Goal: Register for event/course

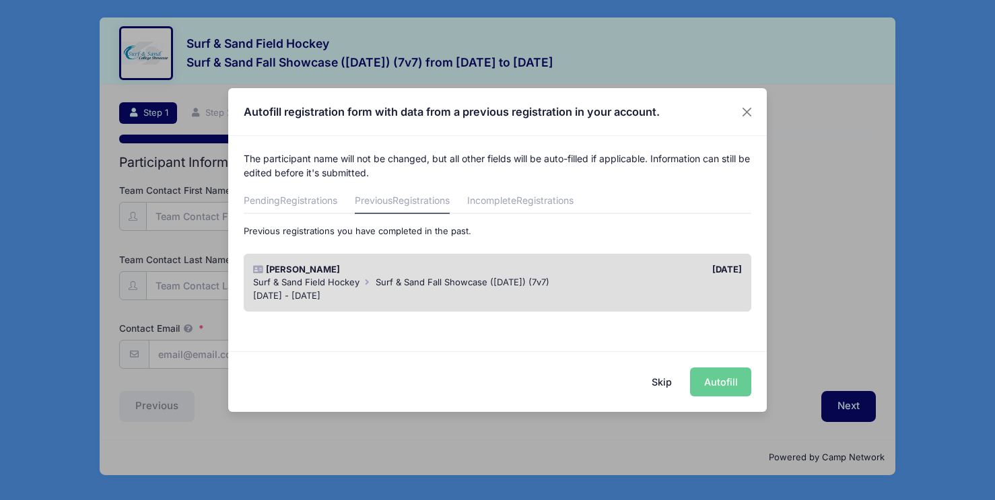
click at [680, 289] on div "[DATE] - [DATE]" at bounding box center [497, 295] width 489 height 13
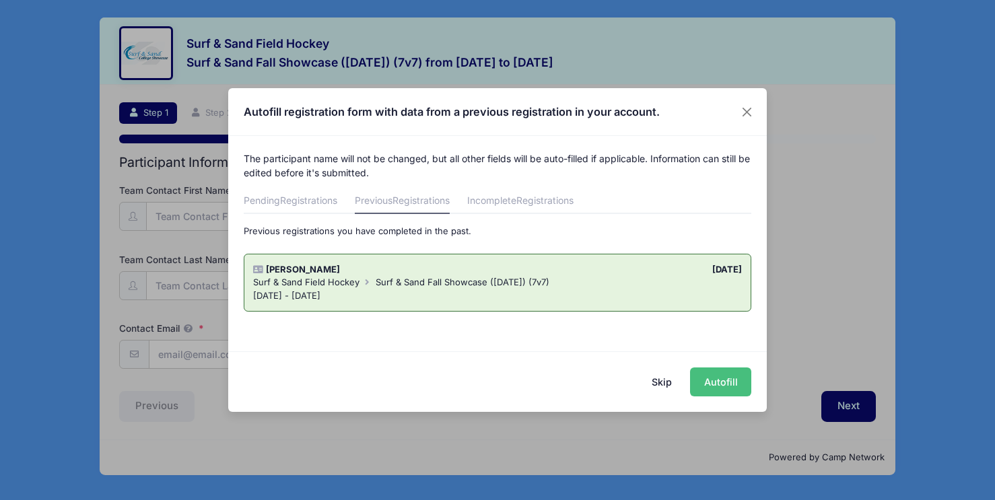
click at [727, 380] on button "Autofill" at bounding box center [720, 382] width 61 height 29
type input "[PERSON_NAME][EMAIL_ADDRESS][DOMAIN_NAME]"
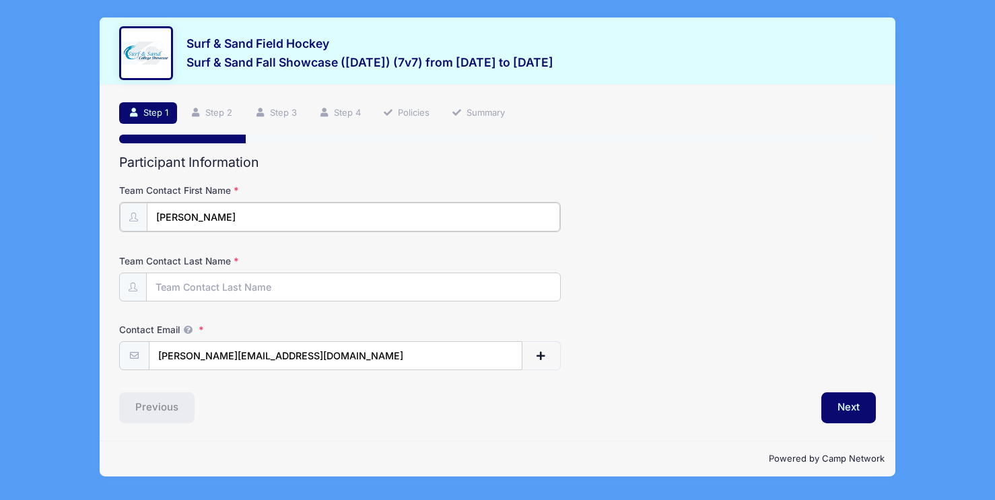
type input "[PERSON_NAME]"
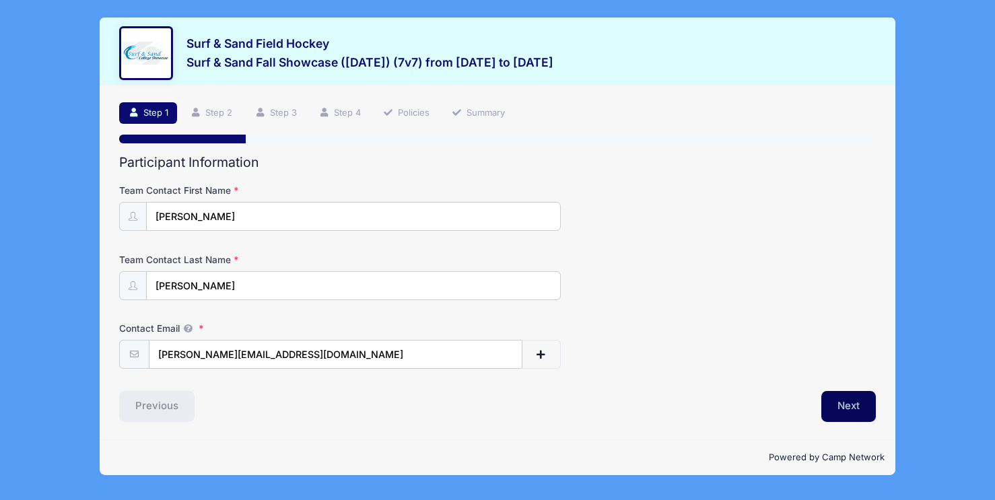
click at [839, 400] on button "Next" at bounding box center [848, 406] width 55 height 31
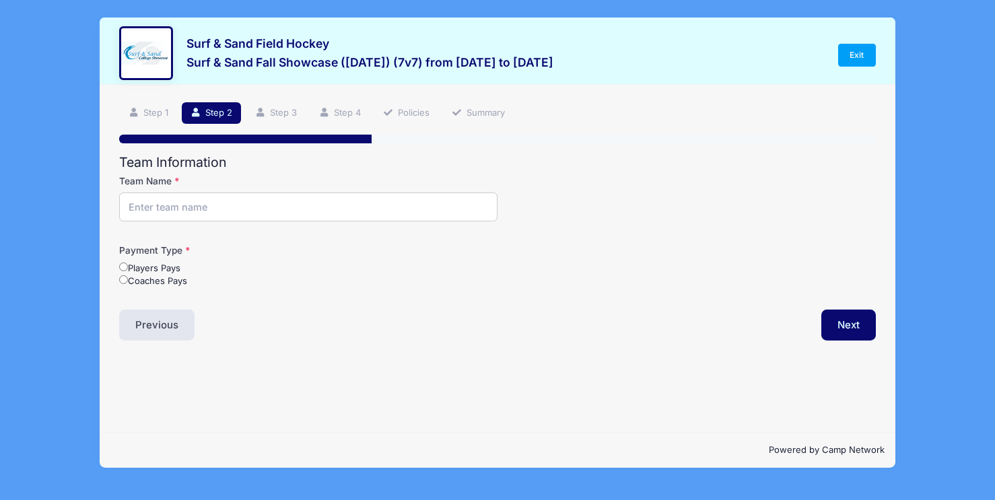
click at [153, 209] on input "Team Name" at bounding box center [308, 207] width 378 height 29
type input "Raiders FH"
click at [124, 281] on input "Coaches Pays" at bounding box center [123, 279] width 9 height 9
radio input "true"
click at [149, 318] on button "Previous" at bounding box center [156, 325] width 75 height 31
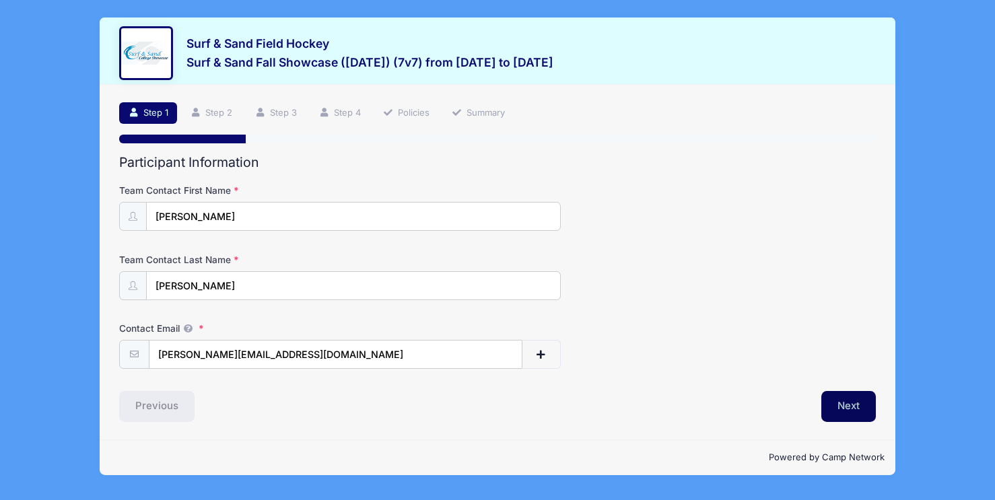
click at [842, 405] on button "Next" at bounding box center [848, 406] width 55 height 31
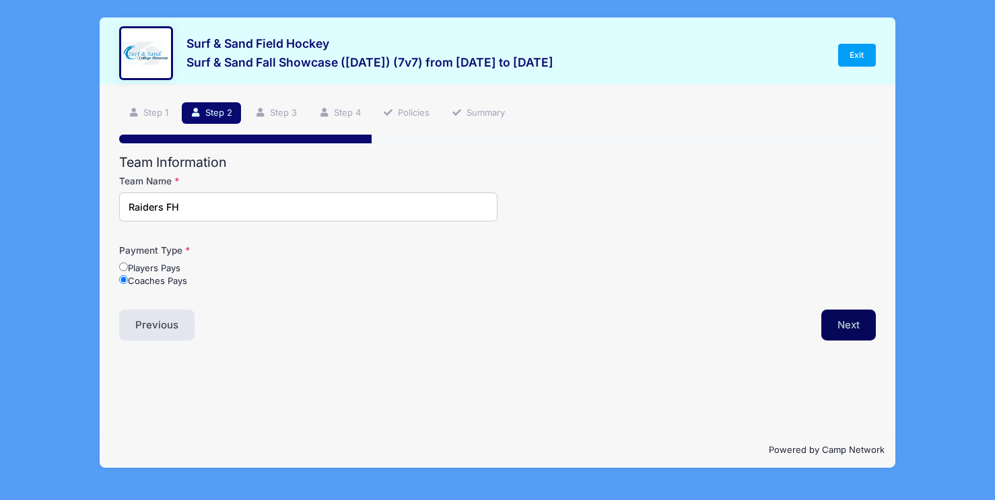
click at [842, 326] on button "Next" at bounding box center [848, 325] width 55 height 31
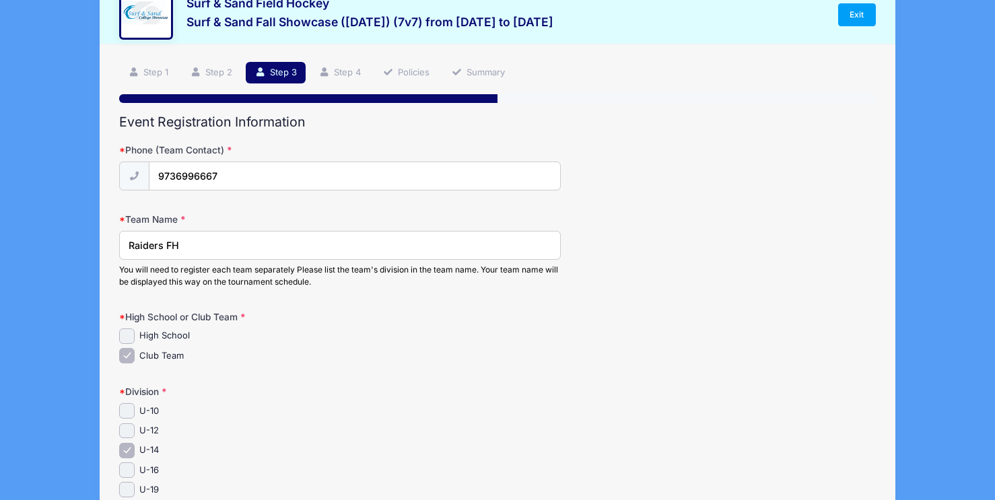
scroll to position [42, 0]
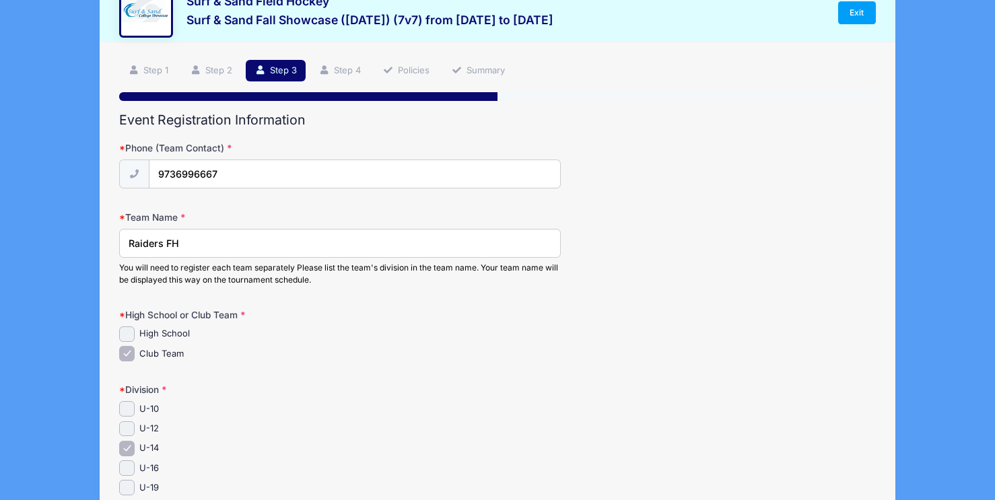
click at [127, 471] on input "U-16" at bounding box center [126, 467] width 15 height 15
checkbox input "true"
click at [129, 447] on input "U-14" at bounding box center [126, 448] width 15 height 15
checkbox input "false"
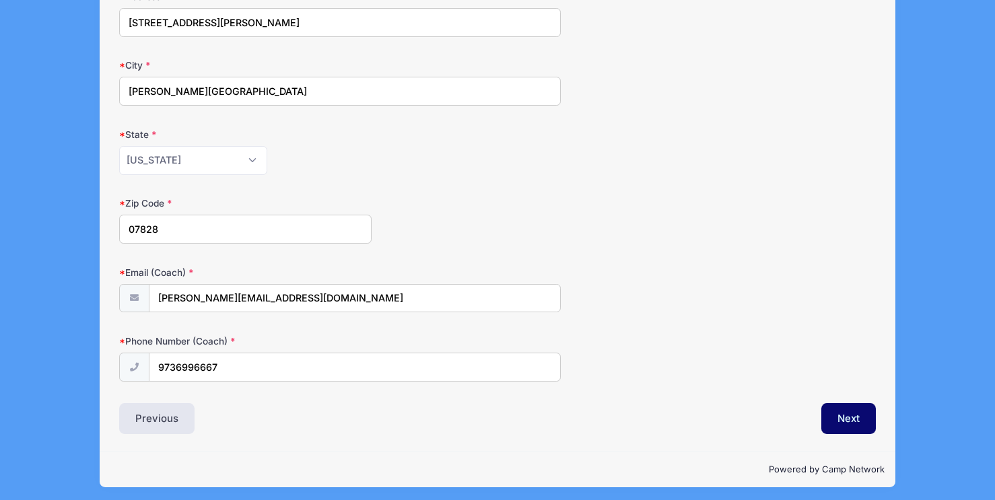
scroll to position [759, 0]
click at [852, 412] on button "Next" at bounding box center [848, 419] width 55 height 31
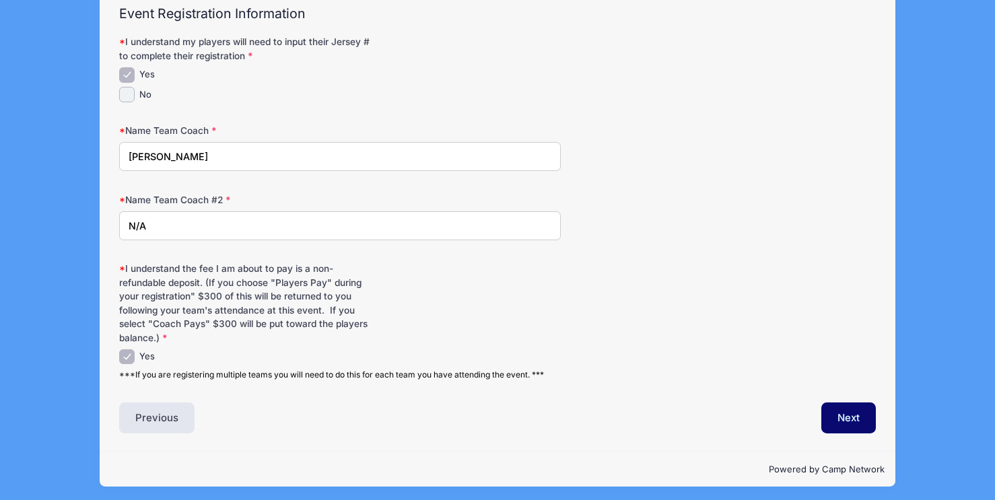
scroll to position [148, 0]
click at [825, 421] on button "Next" at bounding box center [848, 418] width 55 height 31
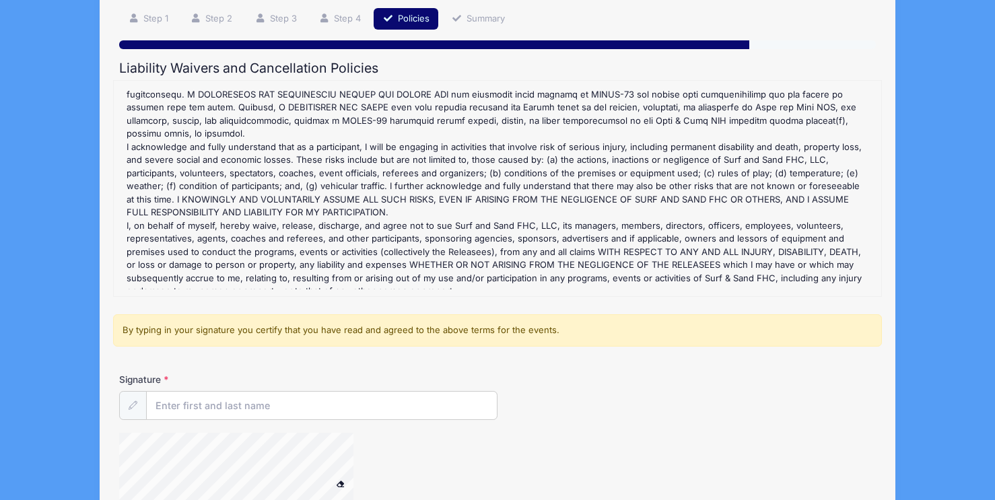
scroll to position [114, 0]
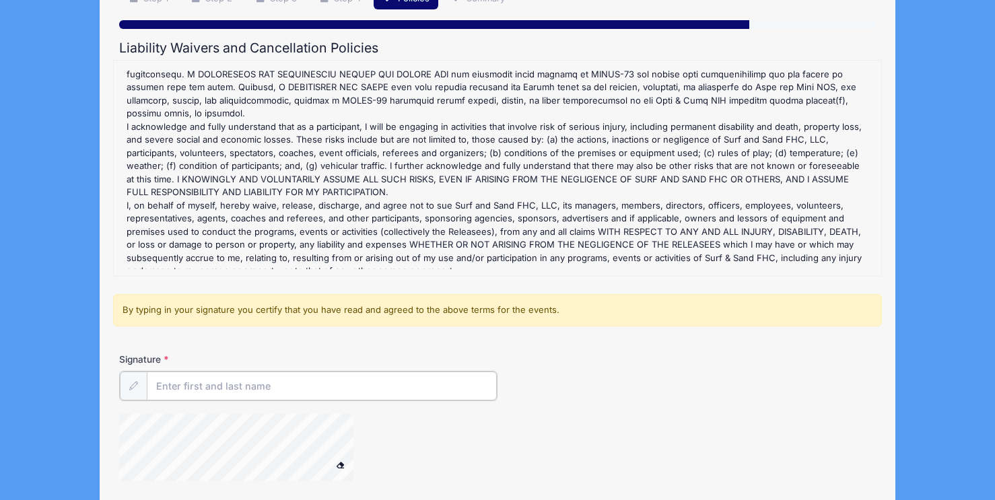
click at [205, 395] on input "Signature" at bounding box center [322, 386] width 350 height 29
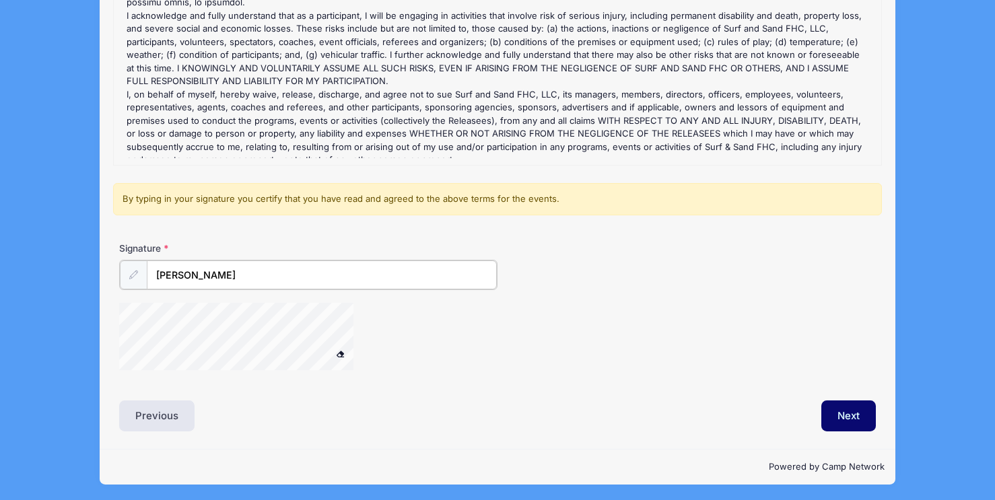
scroll to position [225, 0]
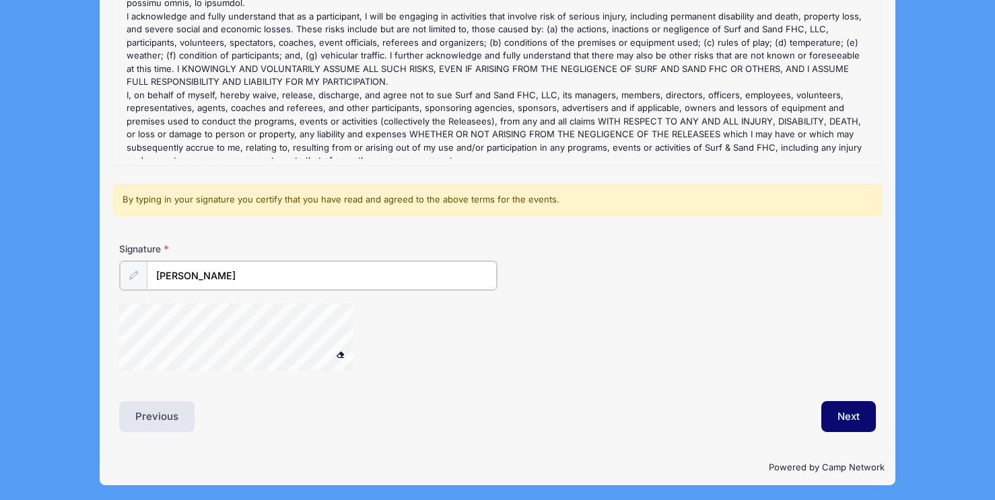
type input "[PERSON_NAME]"
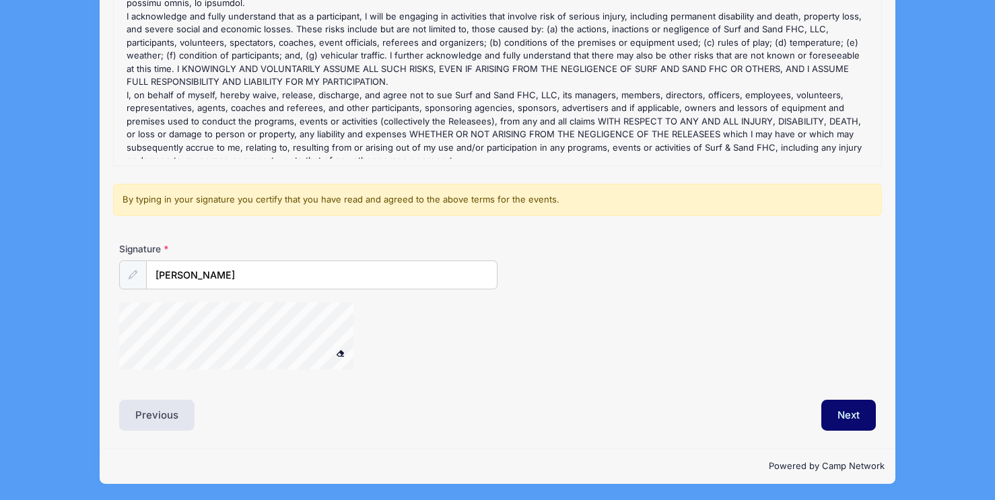
scroll to position [224, 0]
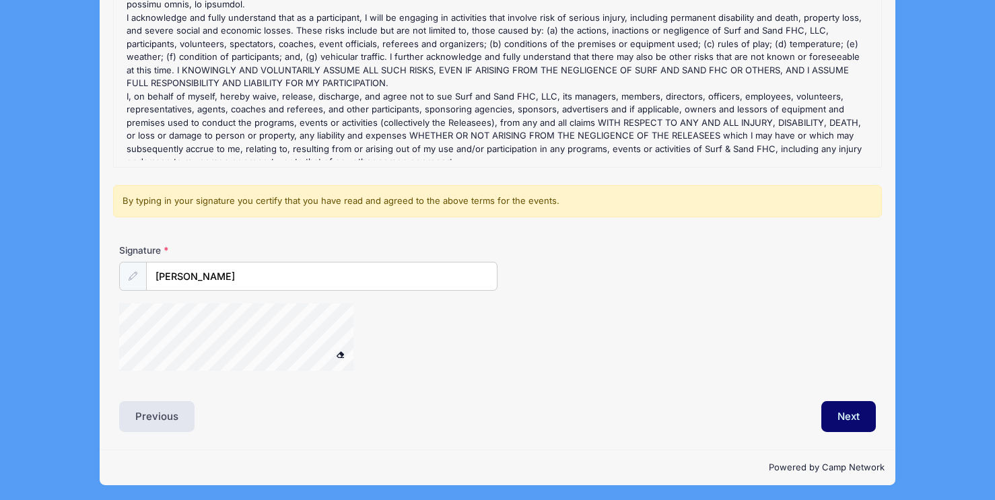
click at [340, 354] on span at bounding box center [339, 354] width 9 height 7
click at [335, 350] on div at bounding box center [253, 339] width 269 height 71
click at [842, 407] on button "Next" at bounding box center [848, 416] width 55 height 31
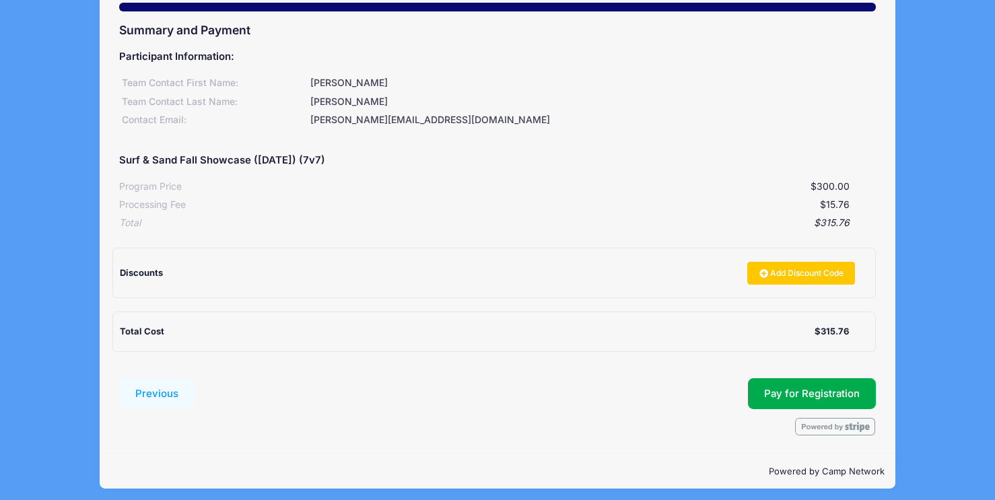
scroll to position [131, 0]
